Goal: Navigation & Orientation: Understand site structure

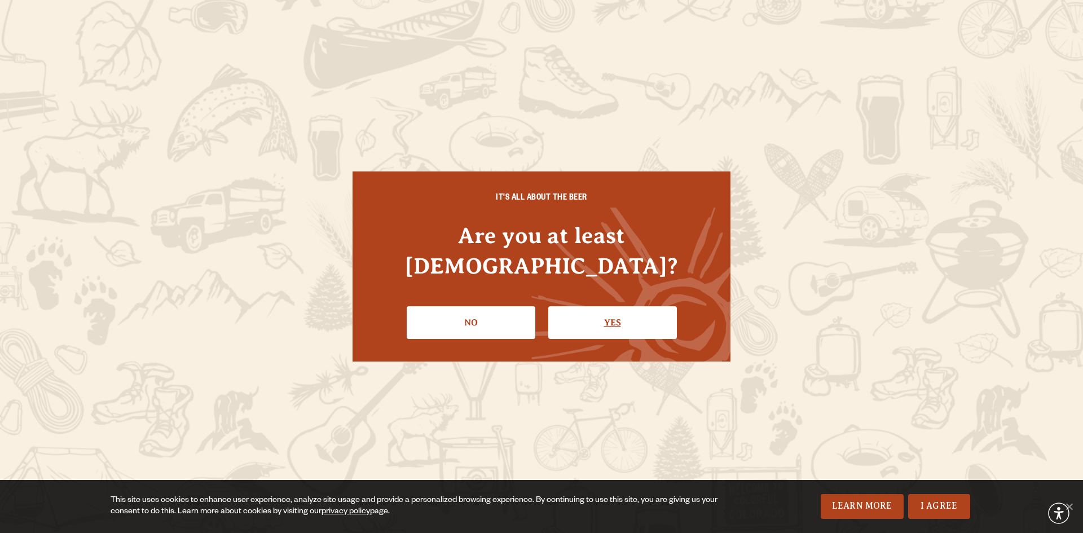
click at [586, 306] on link "Yes" at bounding box center [612, 322] width 129 height 33
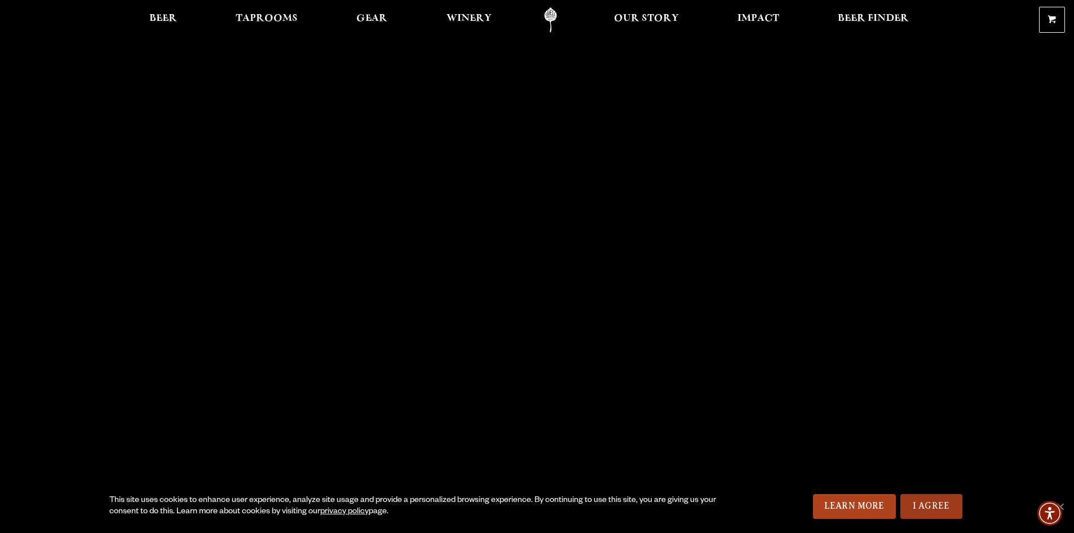
click at [940, 497] on link "I Agree" at bounding box center [932, 506] width 62 height 25
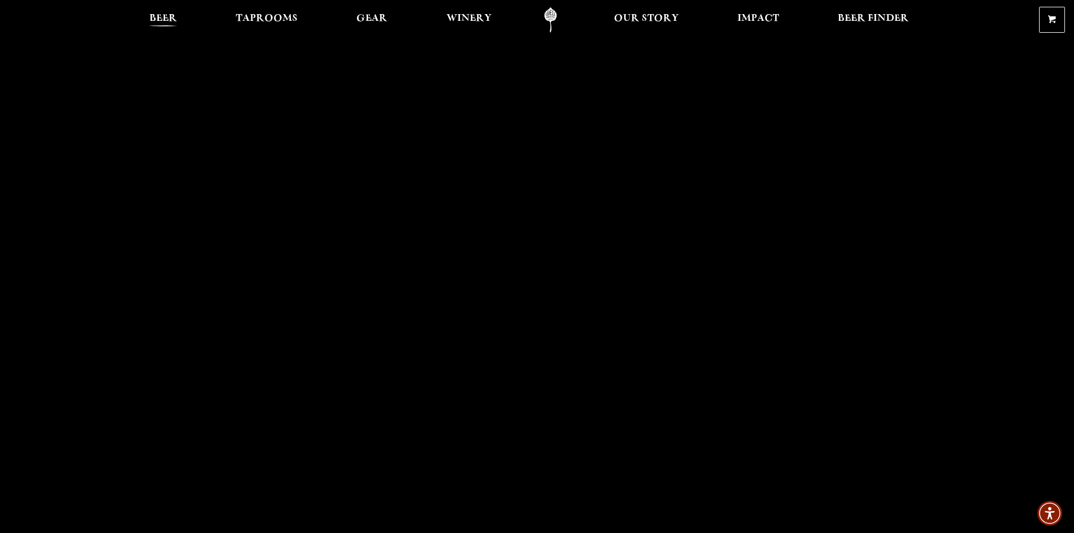
click at [149, 20] on span "Beer" at bounding box center [163, 18] width 28 height 9
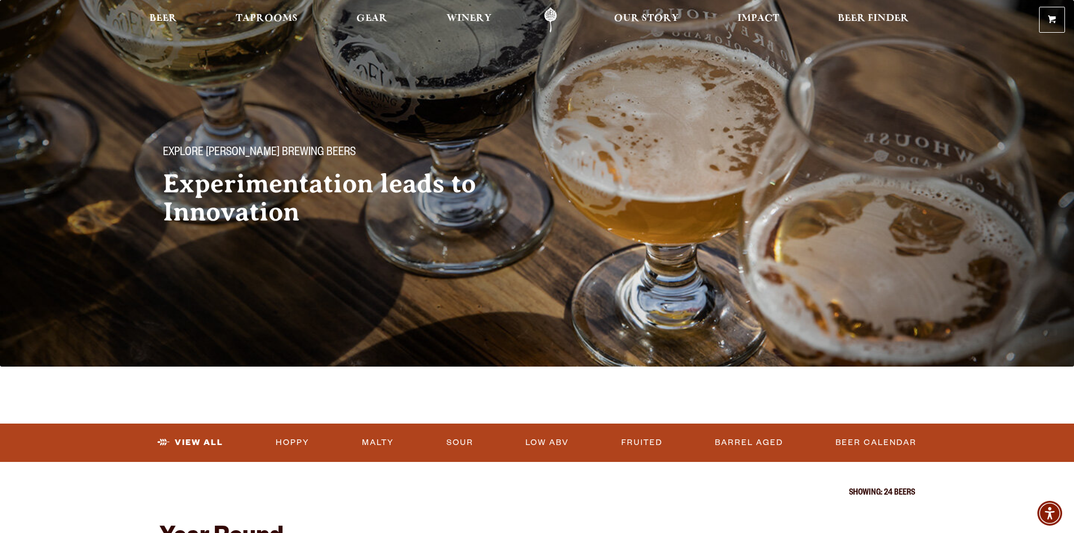
drag, startPoint x: 767, startPoint y: 276, endPoint x: 645, endPoint y: 70, distance: 239.3
click at [1054, 17] on span at bounding box center [1052, 21] width 8 height 8
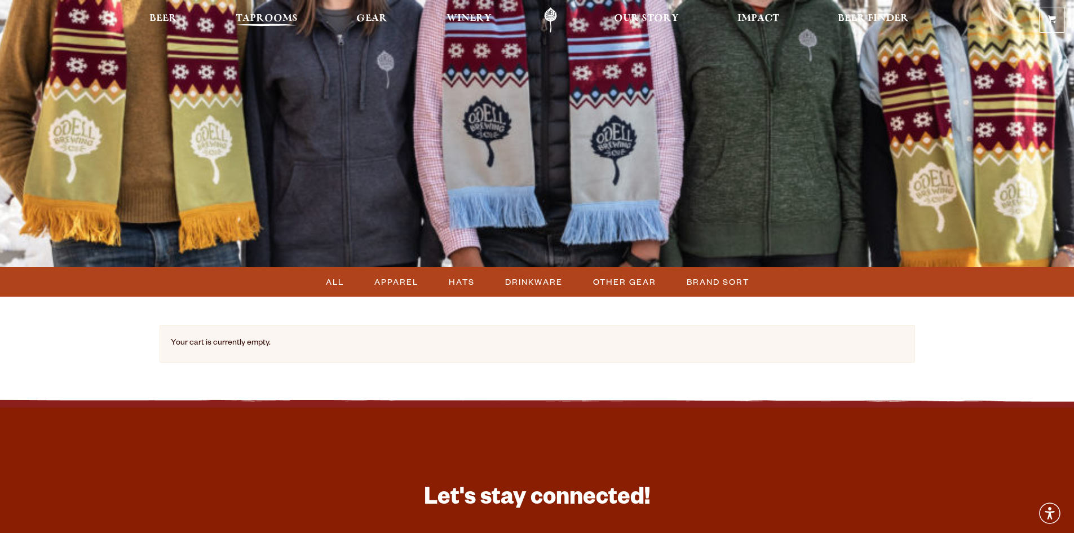
click at [286, 17] on span "Taprooms" at bounding box center [267, 18] width 62 height 9
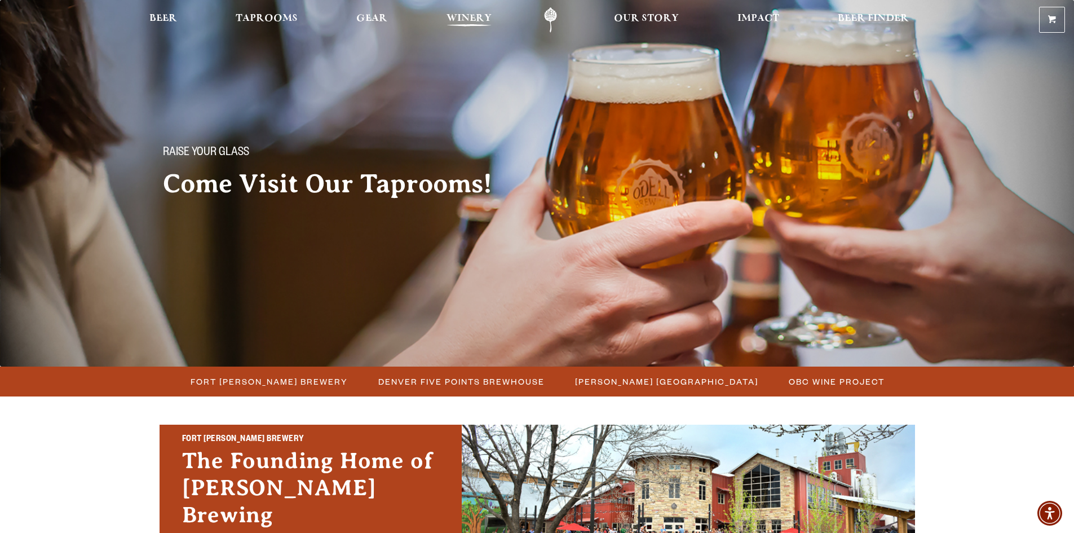
click at [461, 14] on span "Winery" at bounding box center [469, 18] width 45 height 9
click at [764, 19] on span "Impact" at bounding box center [759, 18] width 42 height 9
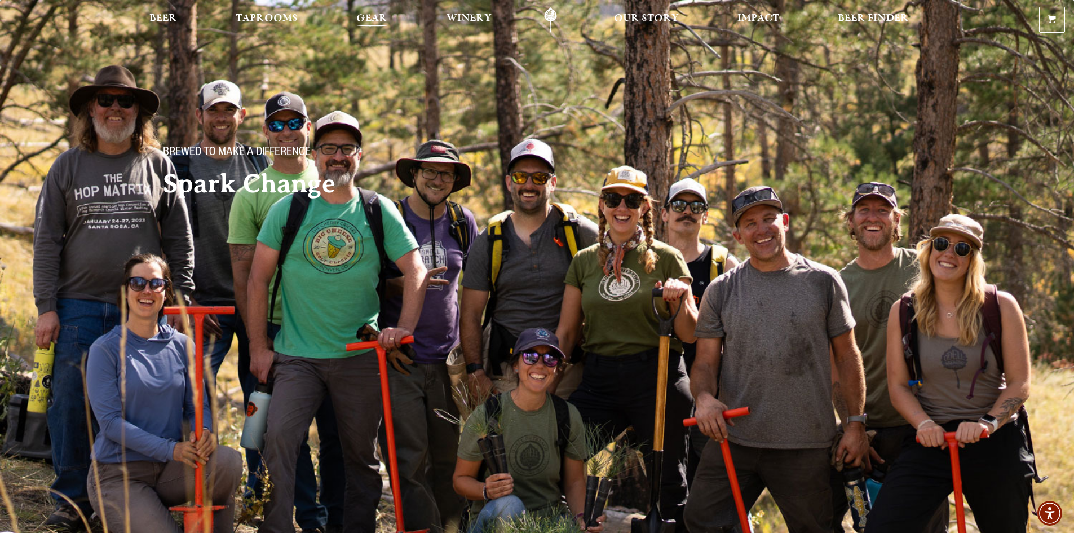
click at [385, 18] on span "Gear" at bounding box center [371, 18] width 31 height 9
